Goal: Book appointment/travel/reservation

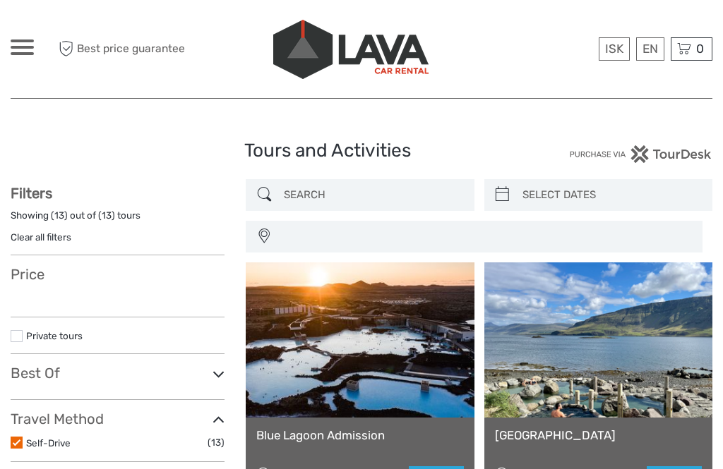
select select
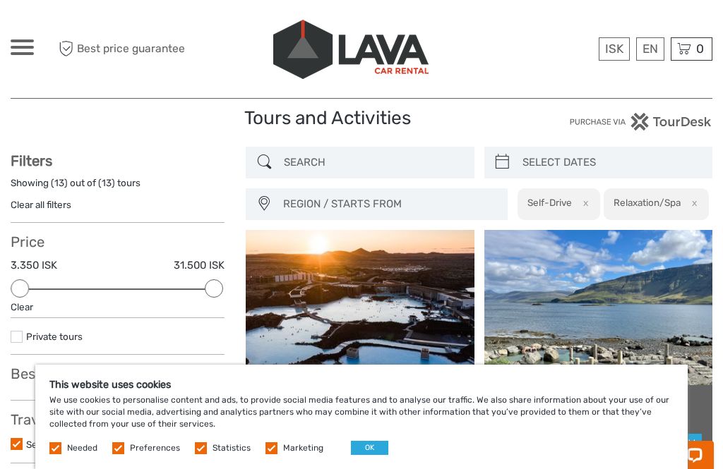
scroll to position [32, 0]
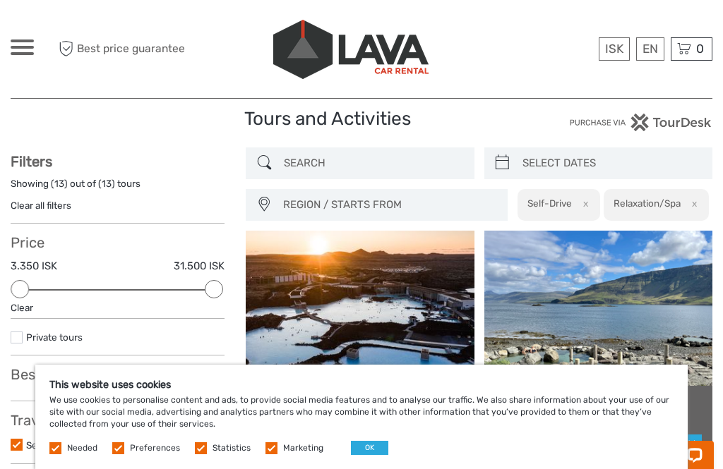
click at [564, 165] on input "search" at bounding box center [611, 163] width 188 height 25
type input "05/09/2025"
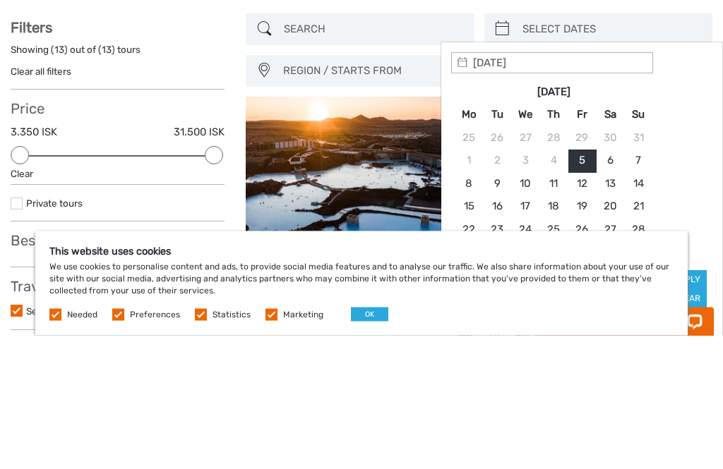
click at [546, 186] on input "05/09/2025" at bounding box center [552, 196] width 202 height 21
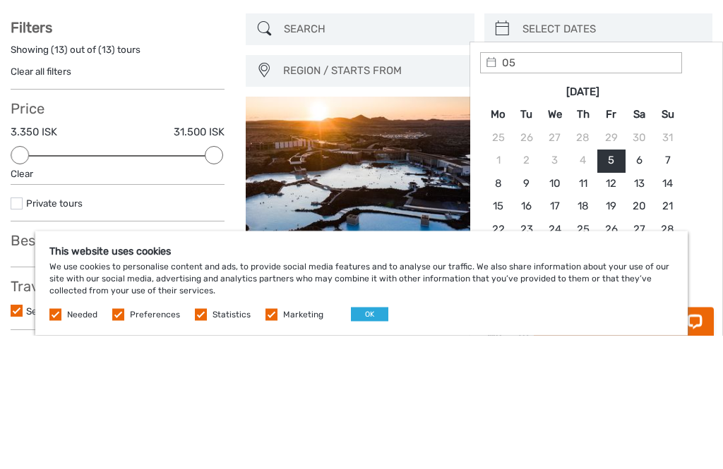
type input "0"
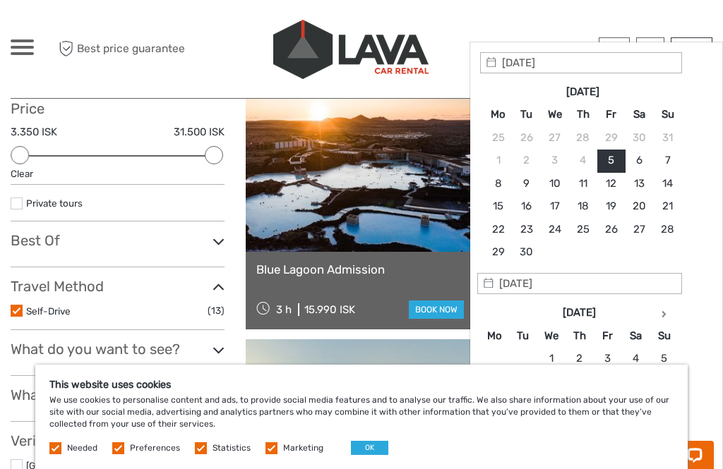
click at [502, 22] on div at bounding box center [361, 49] width 351 height 77
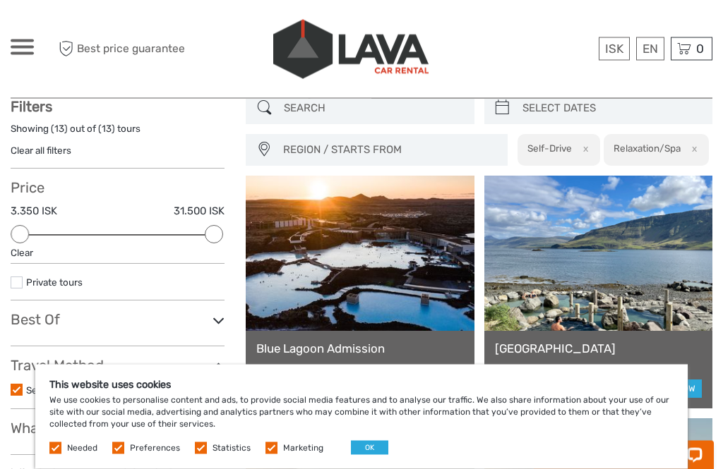
scroll to position [0, 0]
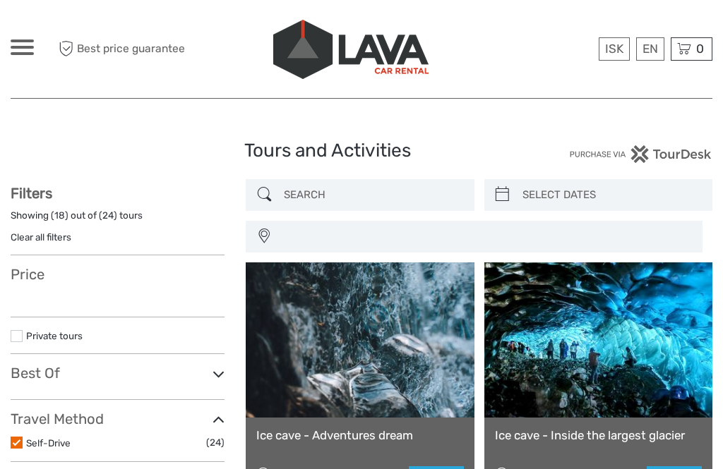
select select
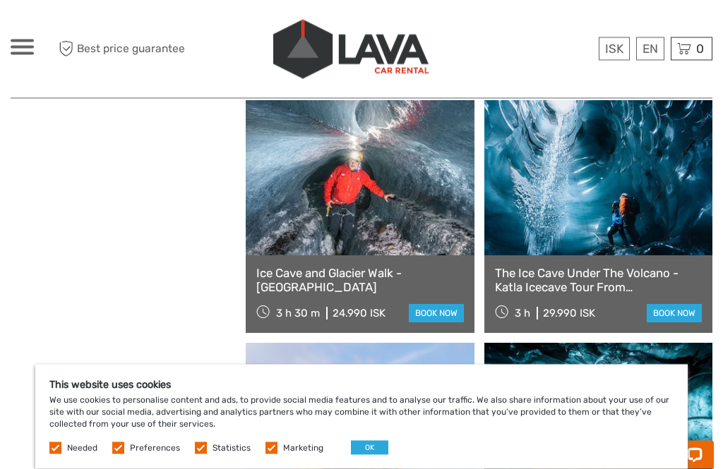
scroll to position [1129, 0]
